Goal: Information Seeking & Learning: Learn about a topic

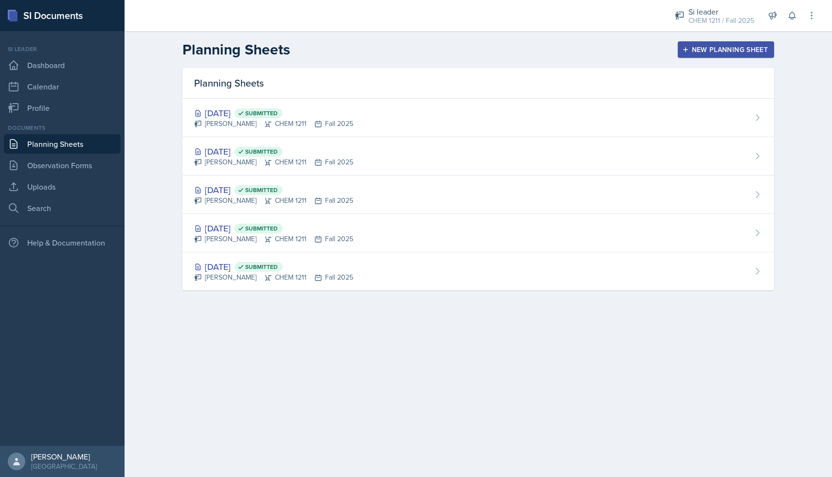
click at [61, 143] on link "Planning Sheets" at bounding box center [62, 143] width 117 height 19
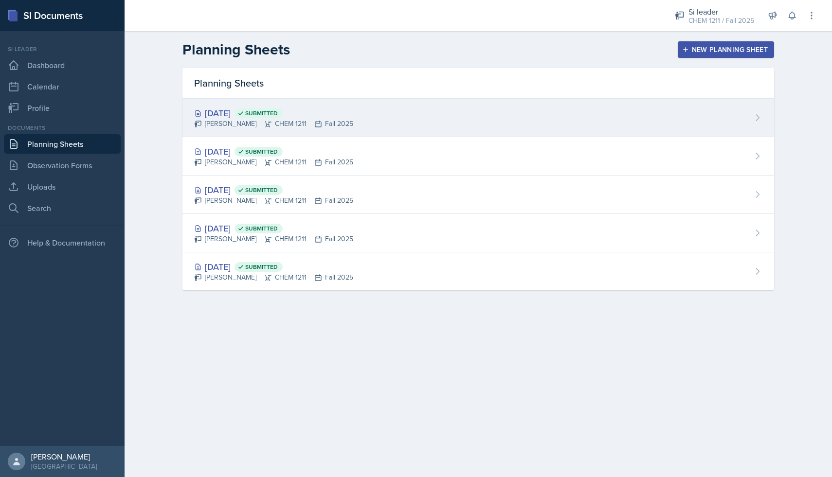
click at [250, 126] on div "[PERSON_NAME] CHEM 1211 Fall 2025" at bounding box center [273, 124] width 159 height 10
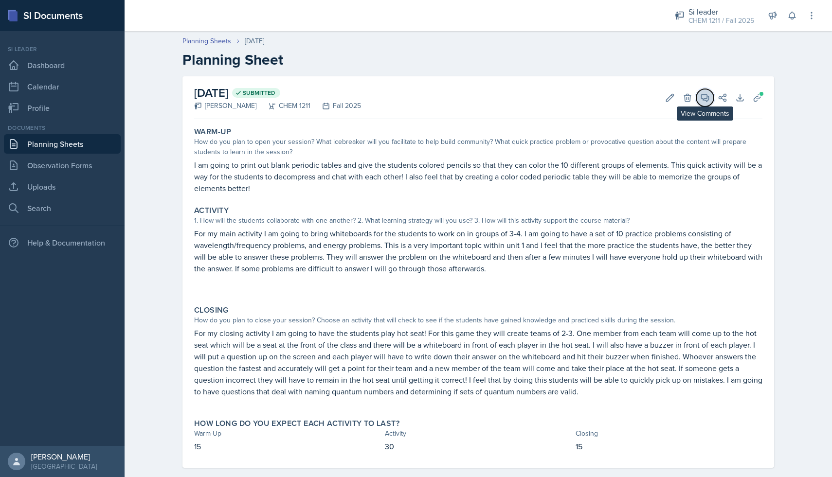
click at [708, 96] on span at bounding box center [708, 94] width 5 height 5
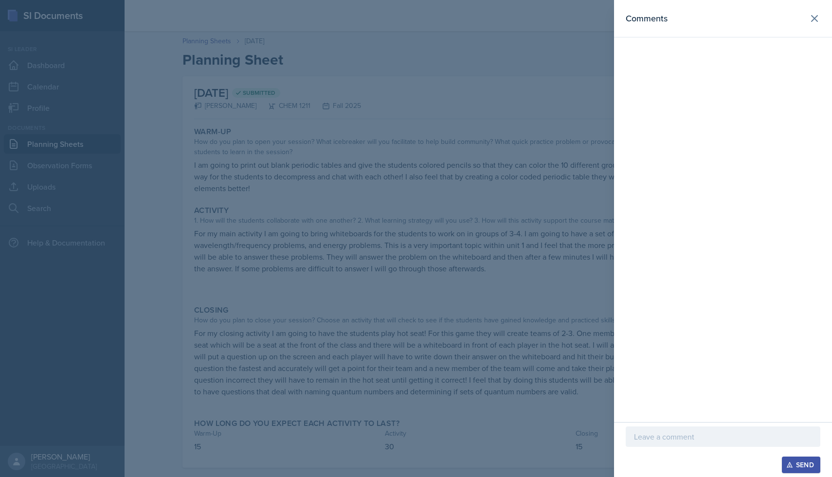
click at [803, 15] on div "Comments" at bounding box center [722, 19] width 195 height 14
click at [810, 15] on icon at bounding box center [814, 19] width 12 height 12
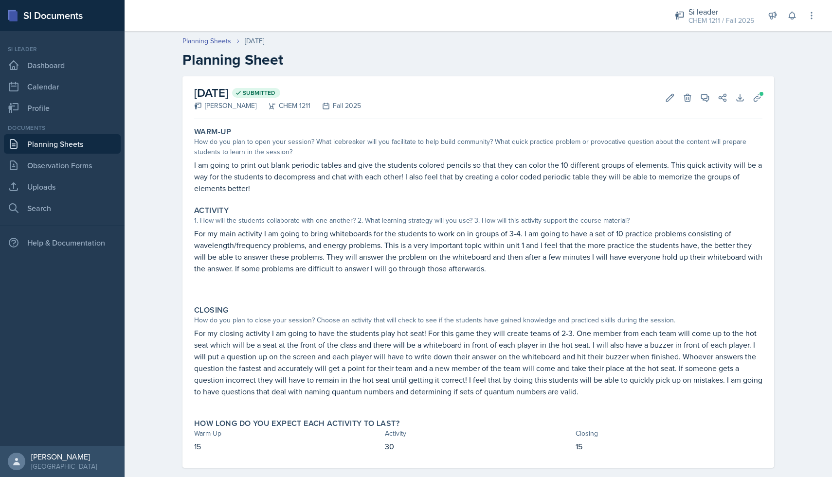
click at [66, 146] on link "Planning Sheets" at bounding box center [62, 143] width 117 height 19
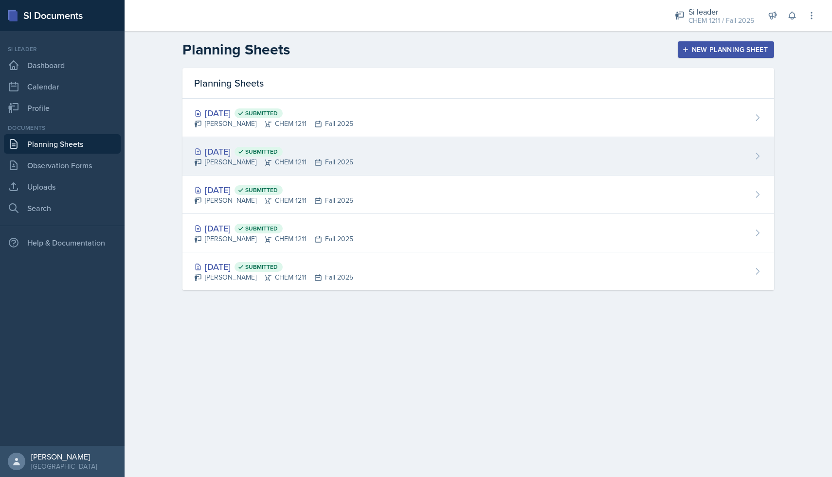
click at [224, 146] on div "[DATE] Submitted" at bounding box center [273, 151] width 159 height 13
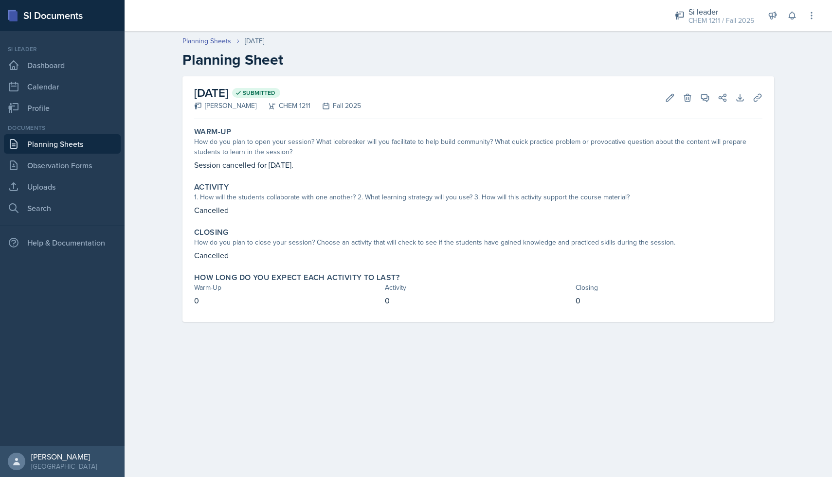
click at [92, 151] on link "Planning Sheets" at bounding box center [62, 143] width 117 height 19
